Goal: Check status: Check status

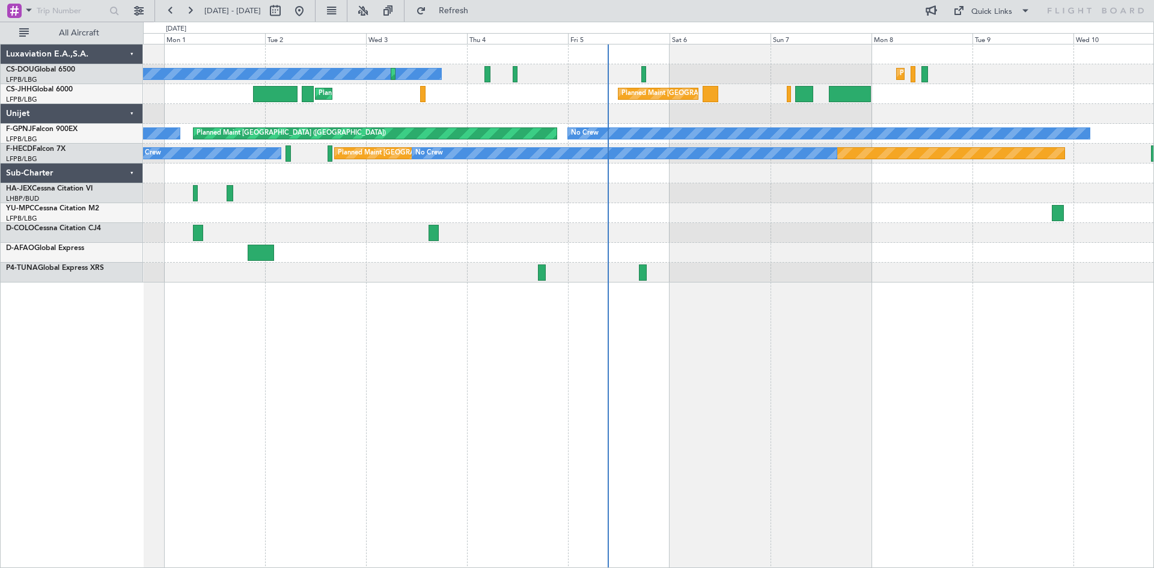
click at [552, 293] on div "Planned Maint [GEOGRAPHIC_DATA] ([GEOGRAPHIC_DATA]) No Crew Planned Maint [GEOG…" at bounding box center [648, 306] width 1011 height 524
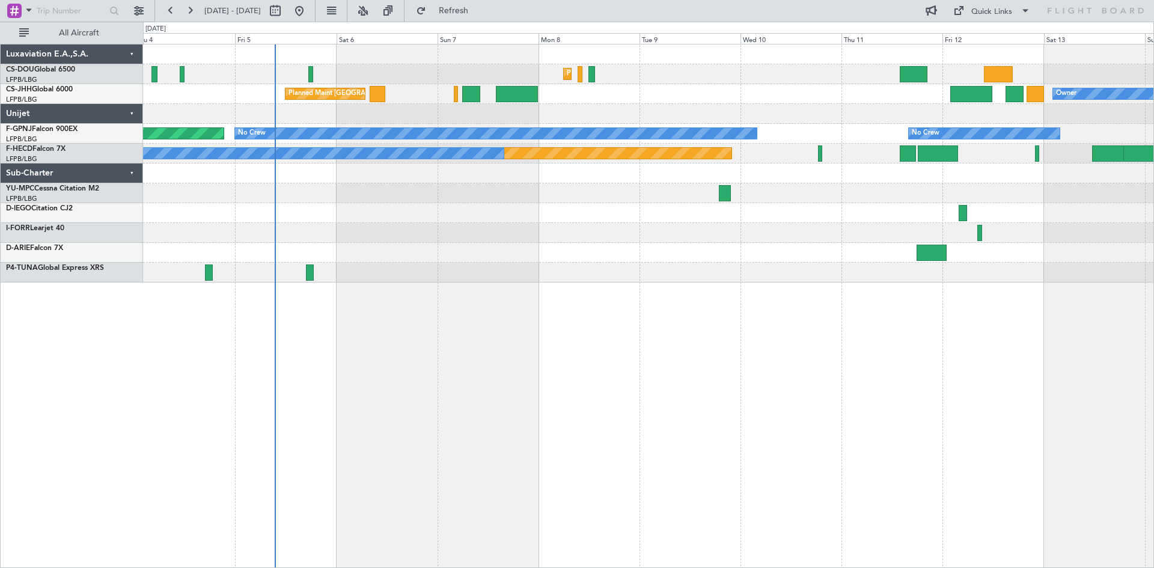
click at [792, 394] on div "Planned Maint [GEOGRAPHIC_DATA] ([GEOGRAPHIC_DATA]) Planned Maint [GEOGRAPHIC_D…" at bounding box center [648, 306] width 1011 height 524
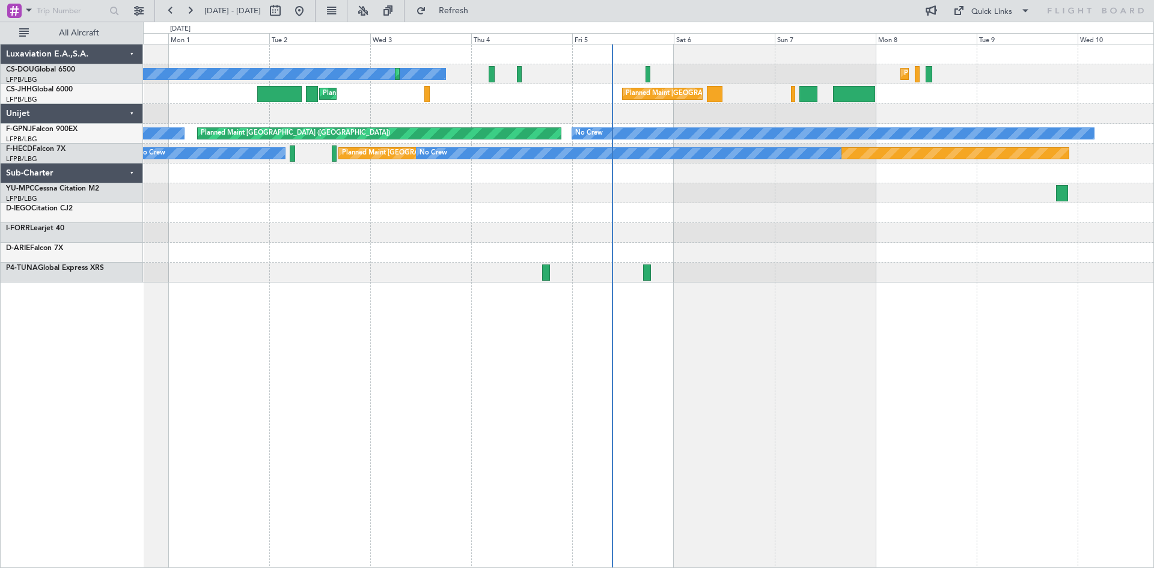
click at [896, 280] on div "Planned Maint [GEOGRAPHIC_DATA] ([GEOGRAPHIC_DATA]) No Crew Planned Maint [GEOG…" at bounding box center [648, 306] width 1011 height 524
click at [684, 301] on div "Planned Maint [GEOGRAPHIC_DATA] ([GEOGRAPHIC_DATA]) No Crew Planned Maint [GEOG…" at bounding box center [648, 306] width 1011 height 524
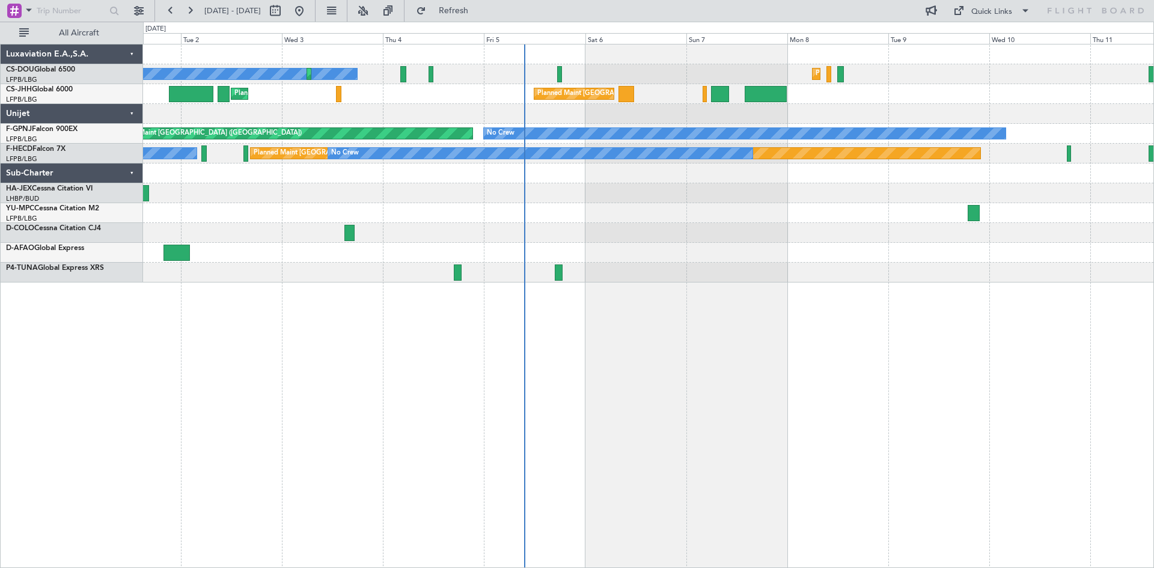
click at [378, 355] on div "No Crew Planned Maint [GEOGRAPHIC_DATA] ([GEOGRAPHIC_DATA]) Planned Maint [GEOG…" at bounding box center [648, 306] width 1011 height 524
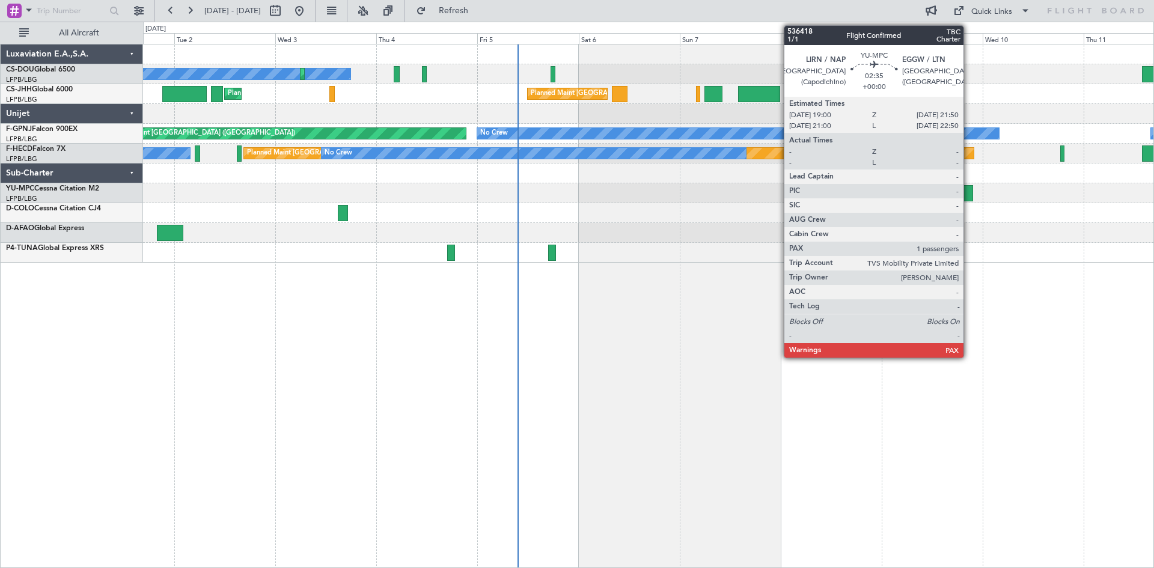
click at [969, 192] on div at bounding box center [967, 193] width 12 height 16
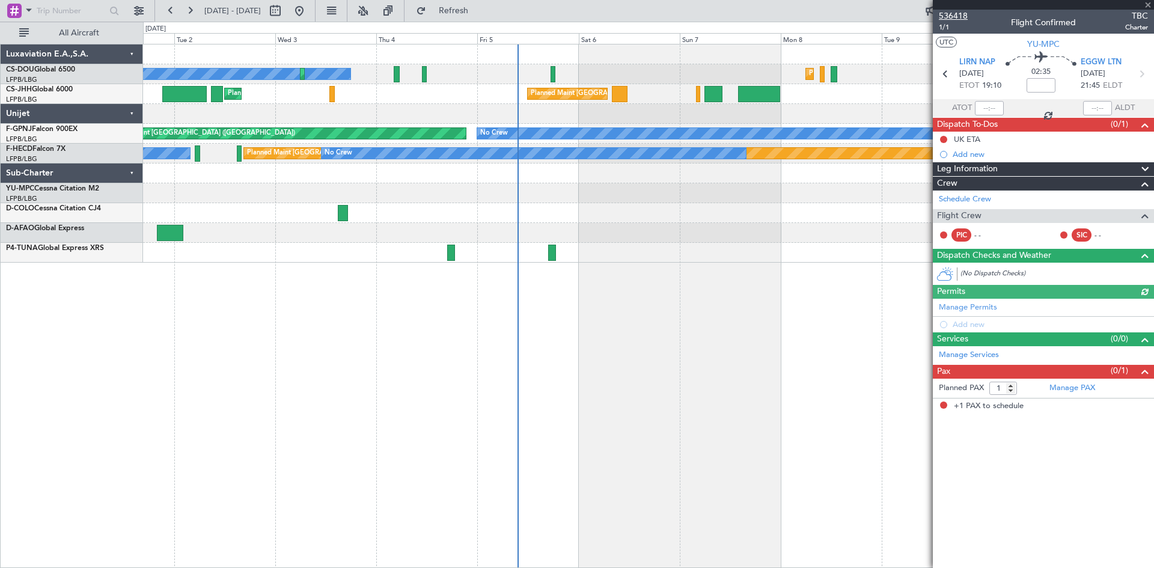
click at [959, 17] on span "536418" at bounding box center [953, 16] width 29 height 13
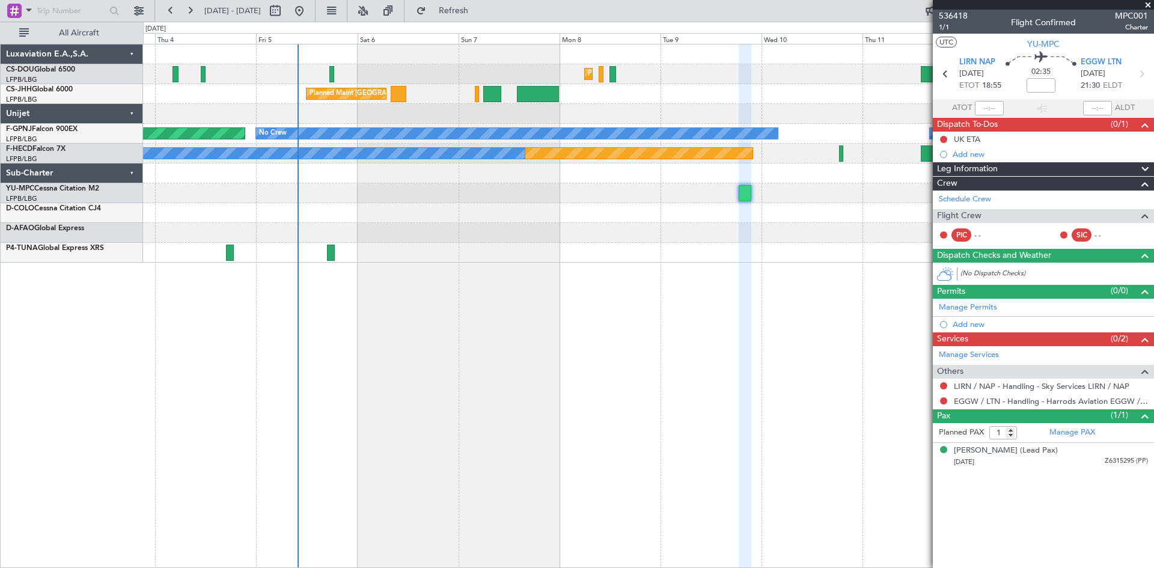
click at [445, 245] on div "Planned Maint [GEOGRAPHIC_DATA] ([GEOGRAPHIC_DATA]) Planned Maint [GEOGRAPHIC_D…" at bounding box center [648, 153] width 1010 height 218
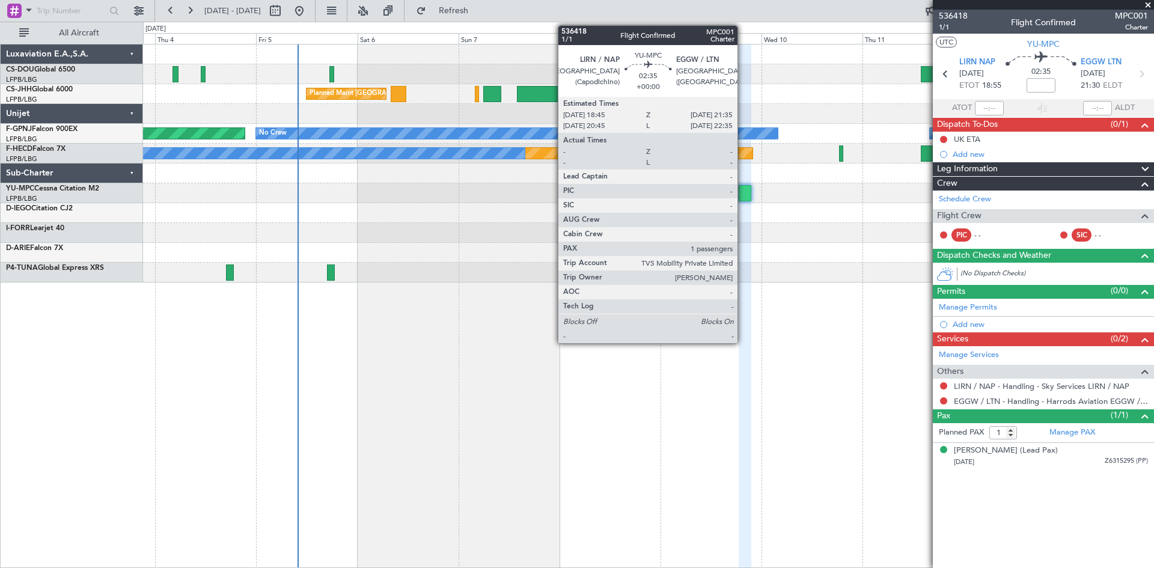
click at [744, 192] on div at bounding box center [745, 193] width 12 height 16
click at [746, 197] on div at bounding box center [745, 193] width 12 height 16
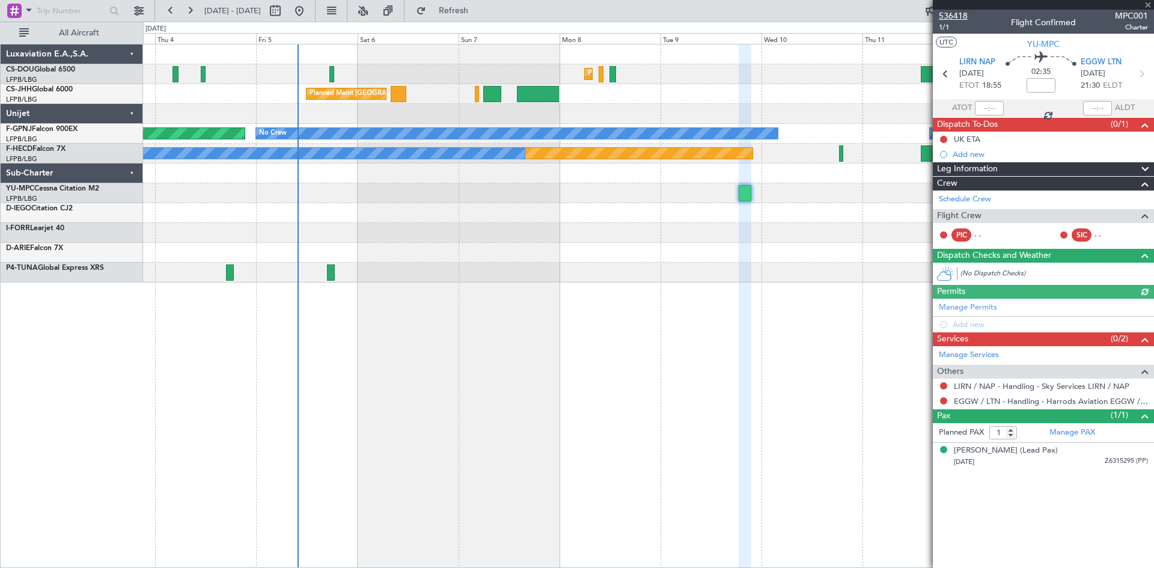
click at [957, 11] on span "536418" at bounding box center [953, 16] width 29 height 13
click at [1147, 1] on span at bounding box center [1148, 5] width 12 height 11
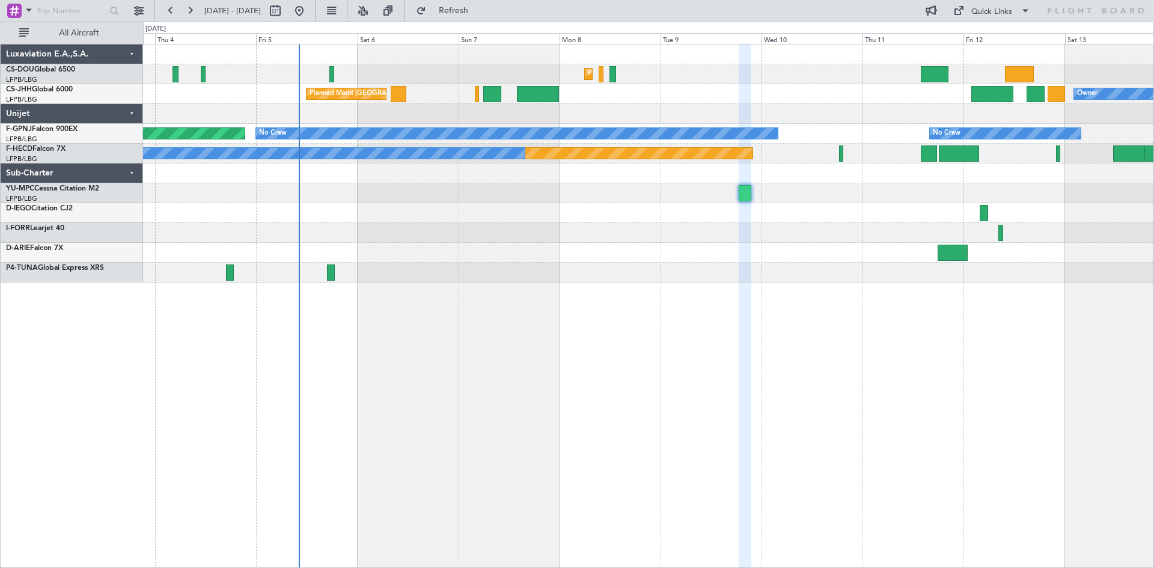
type input "0"
